Goal: Information Seeking & Learning: Compare options

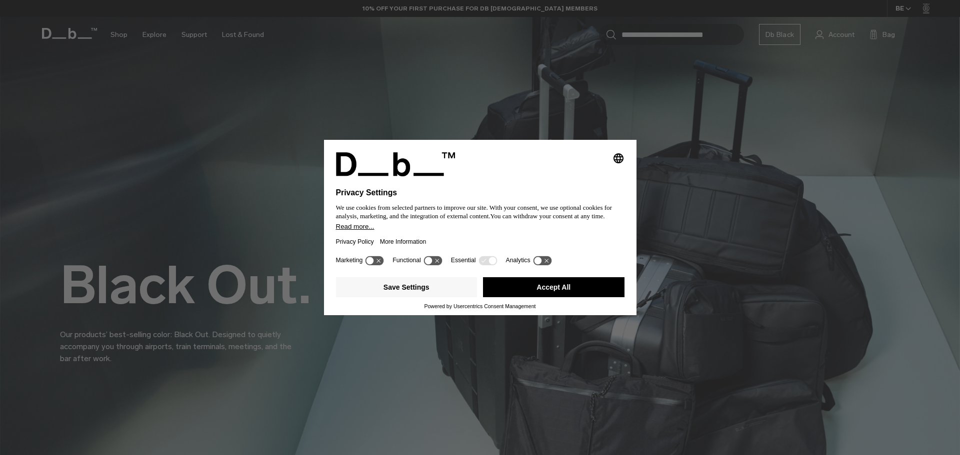
click at [553, 293] on button "Accept All" at bounding box center [553, 287] width 141 height 20
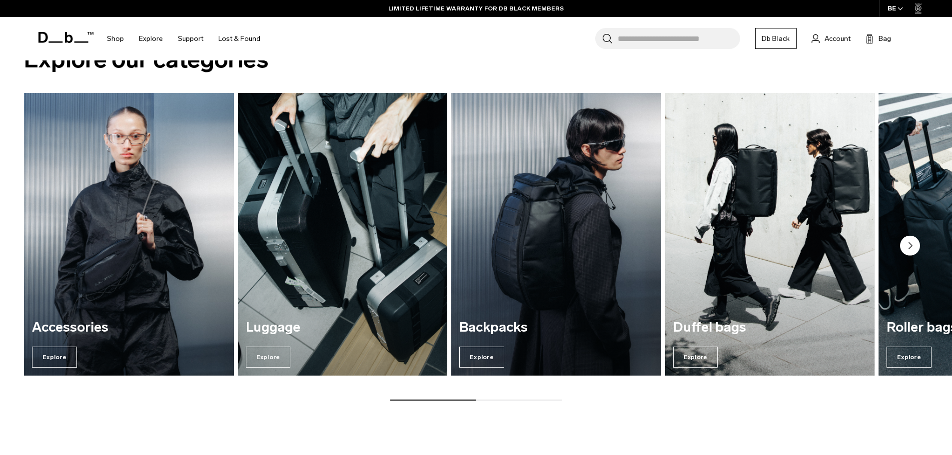
scroll to position [1433, 0]
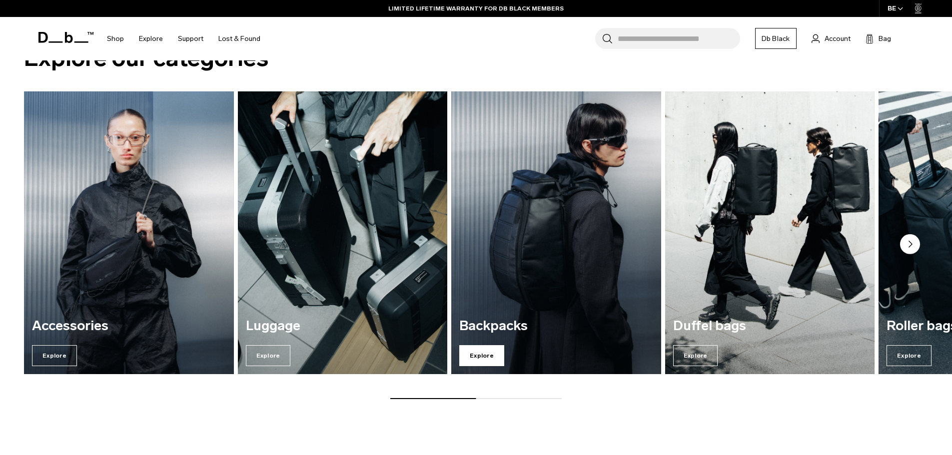
click at [471, 355] on span "Explore" at bounding box center [481, 355] width 45 height 21
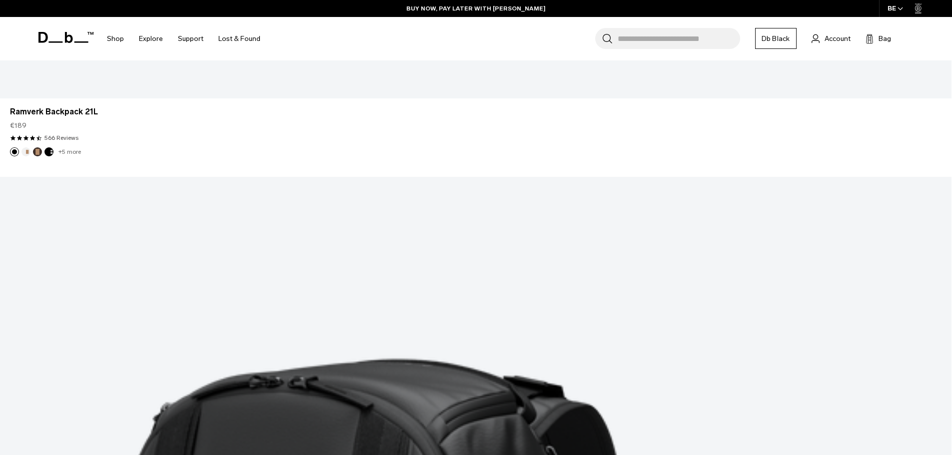
scroll to position [3565, 0]
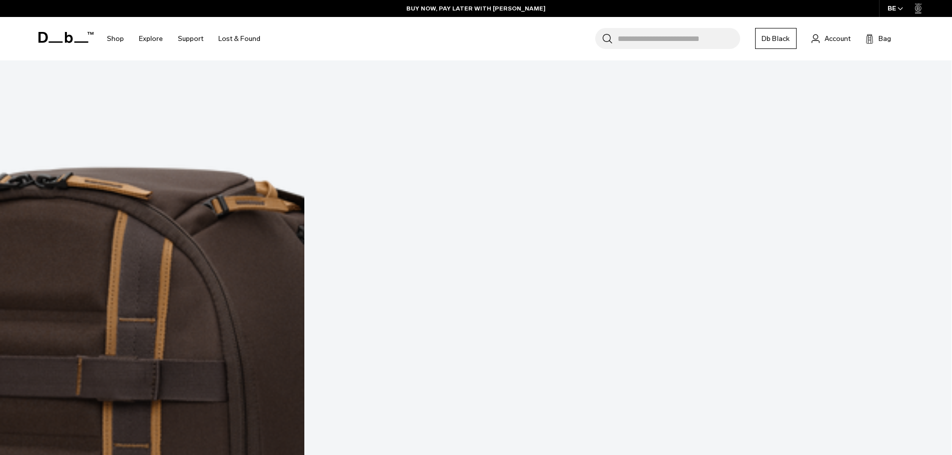
scroll to position [6018, 0]
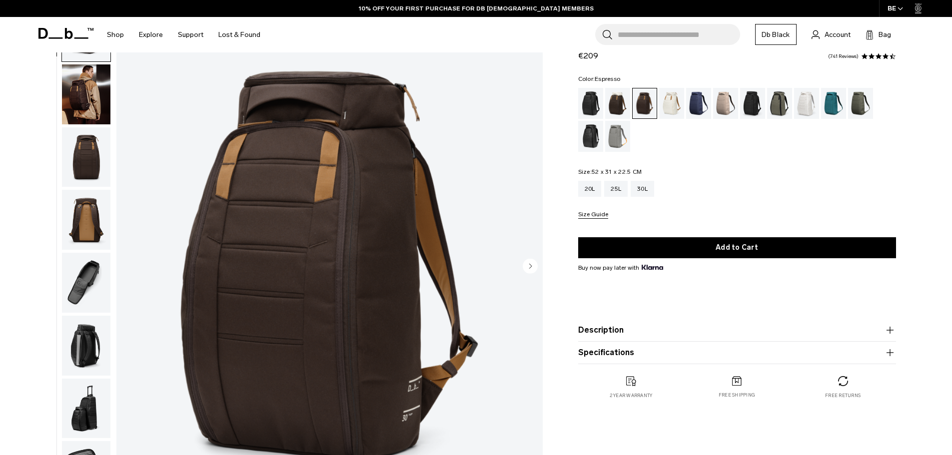
click at [98, 227] on img "button" at bounding box center [86, 220] width 48 height 60
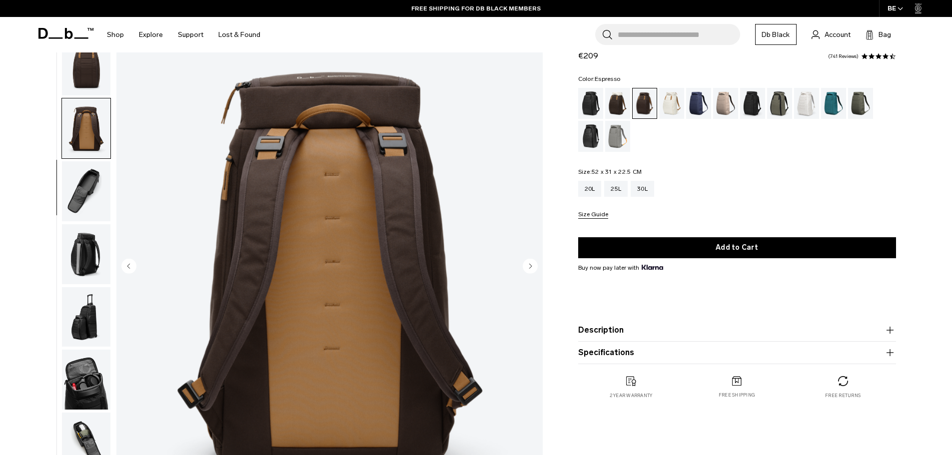
scroll to position [94, 0]
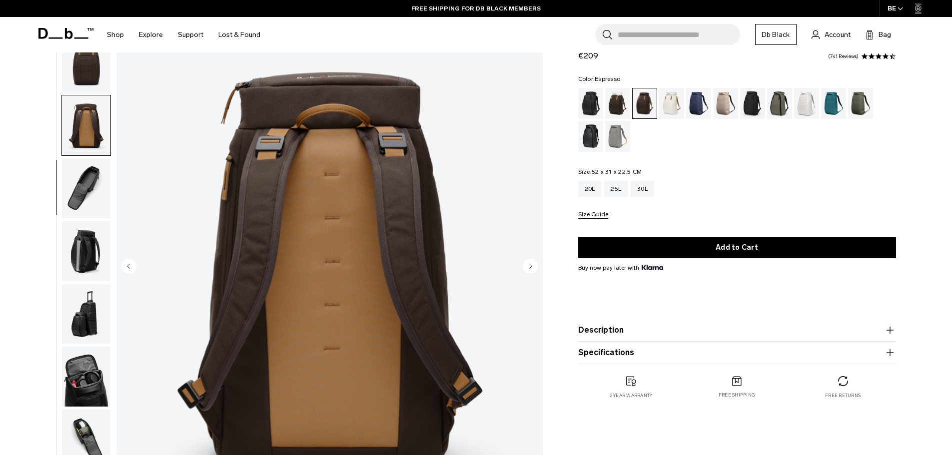
click at [86, 198] on img "button" at bounding box center [86, 188] width 48 height 60
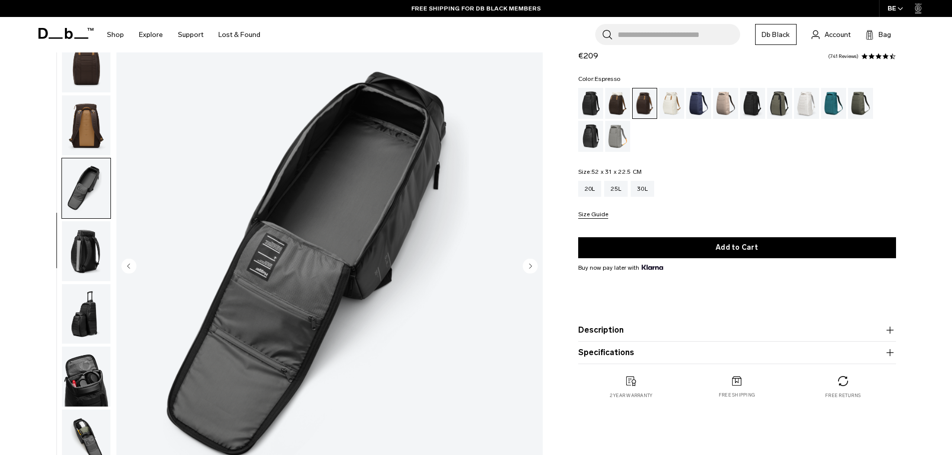
click at [84, 234] on img "button" at bounding box center [86, 251] width 48 height 60
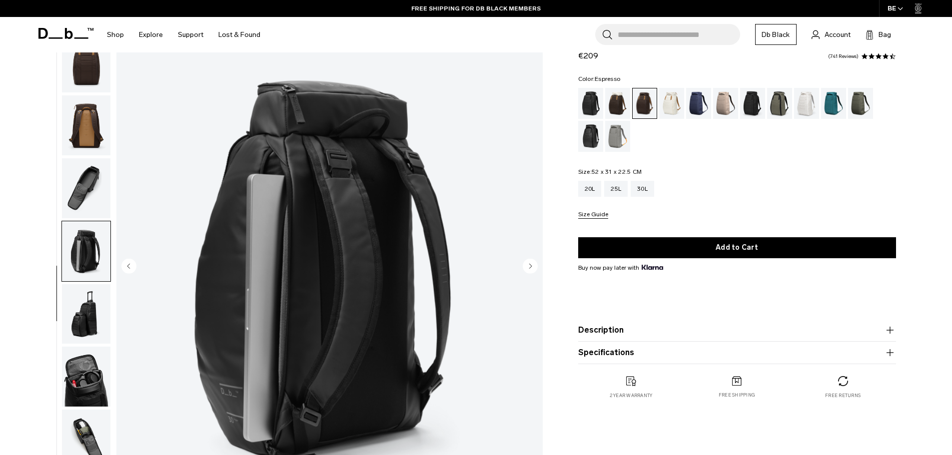
click at [95, 297] on img "button" at bounding box center [86, 314] width 48 height 60
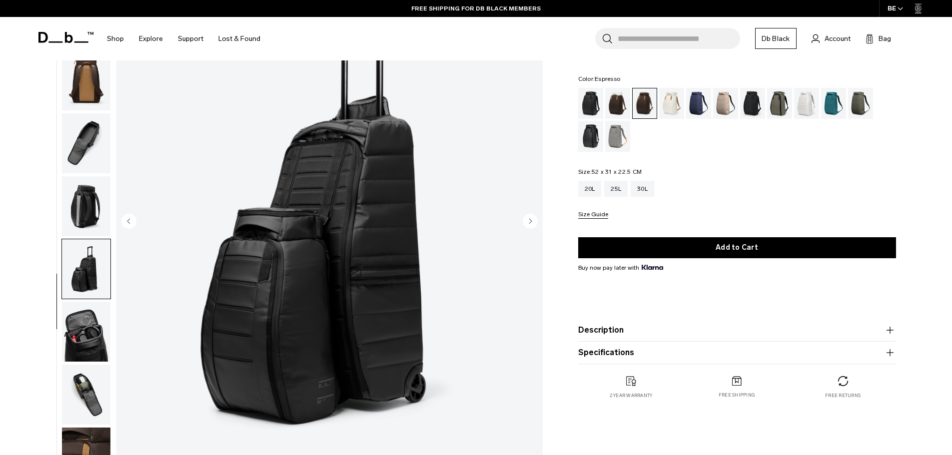
scroll to position [133, 0]
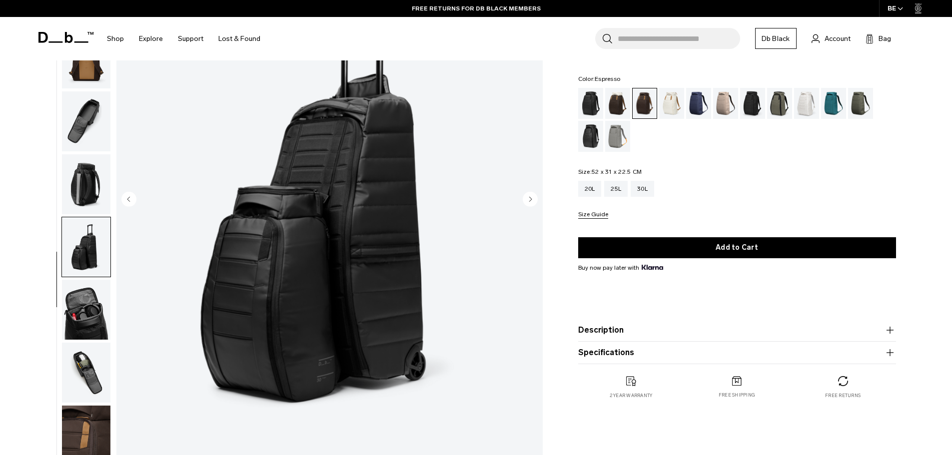
click at [92, 324] on img "button" at bounding box center [86, 310] width 48 height 60
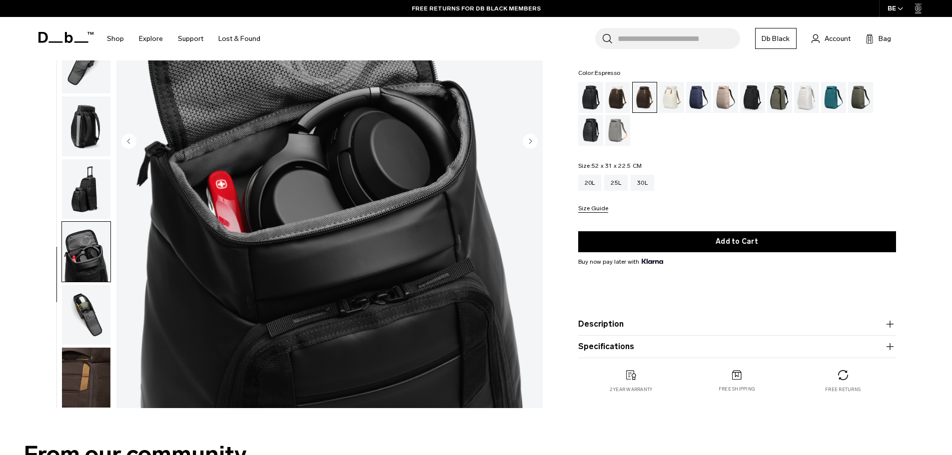
scroll to position [200, 0]
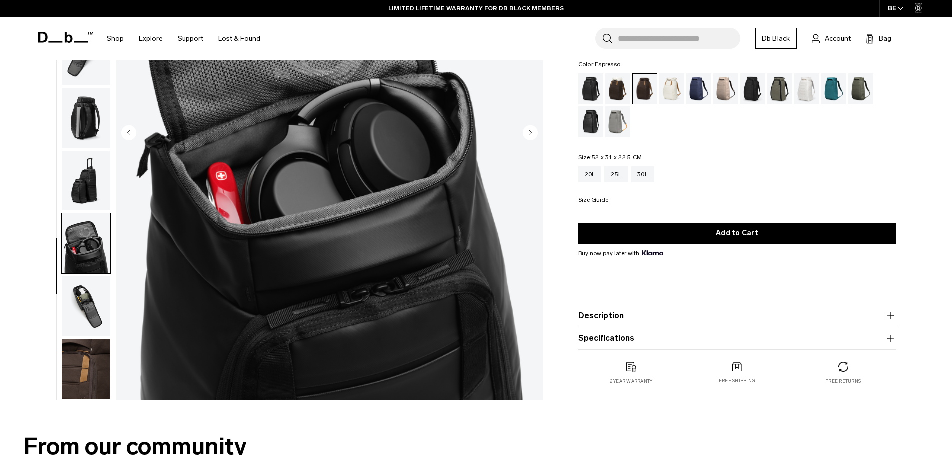
click at [92, 371] on img "button" at bounding box center [86, 369] width 48 height 60
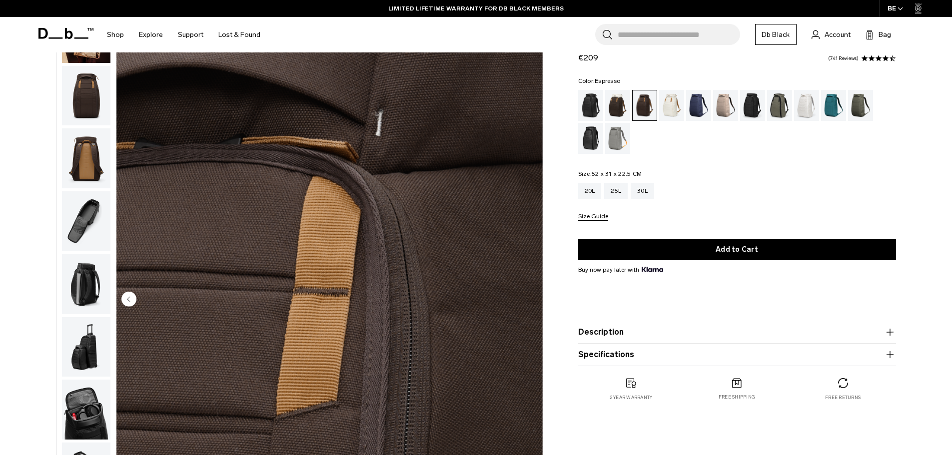
scroll to position [0, 0]
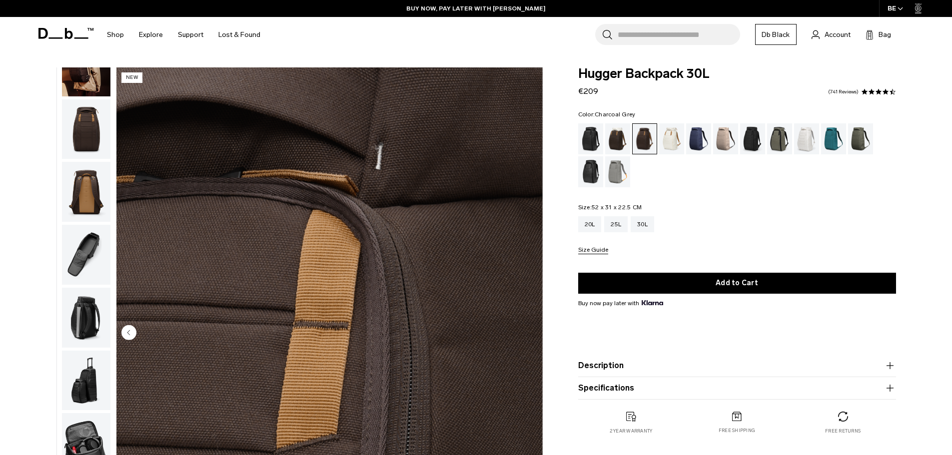
click at [753, 142] on div "Charcoal Grey" at bounding box center [752, 138] width 25 height 31
